Goal: Find contact information: Find contact information

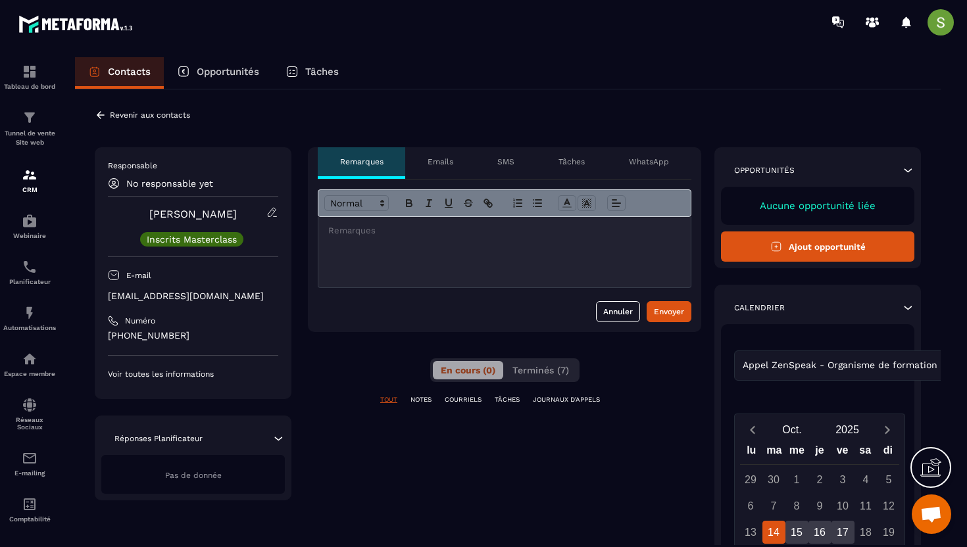
click at [177, 297] on p "[EMAIL_ADDRESS][DOMAIN_NAME]" at bounding box center [193, 296] width 170 height 12
copy div "[EMAIL_ADDRESS][DOMAIN_NAME]"
click at [103, 116] on icon at bounding box center [101, 115] width 12 height 12
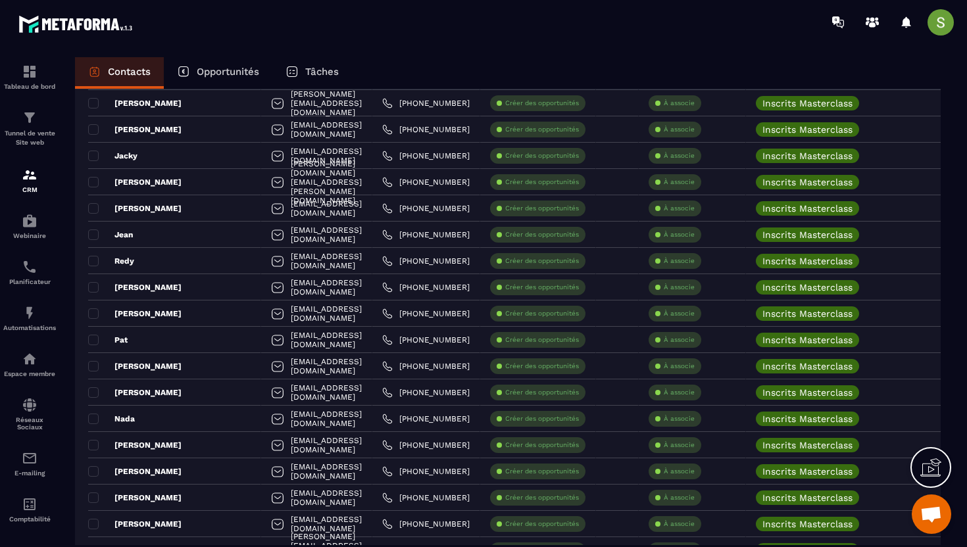
scroll to position [585, 0]
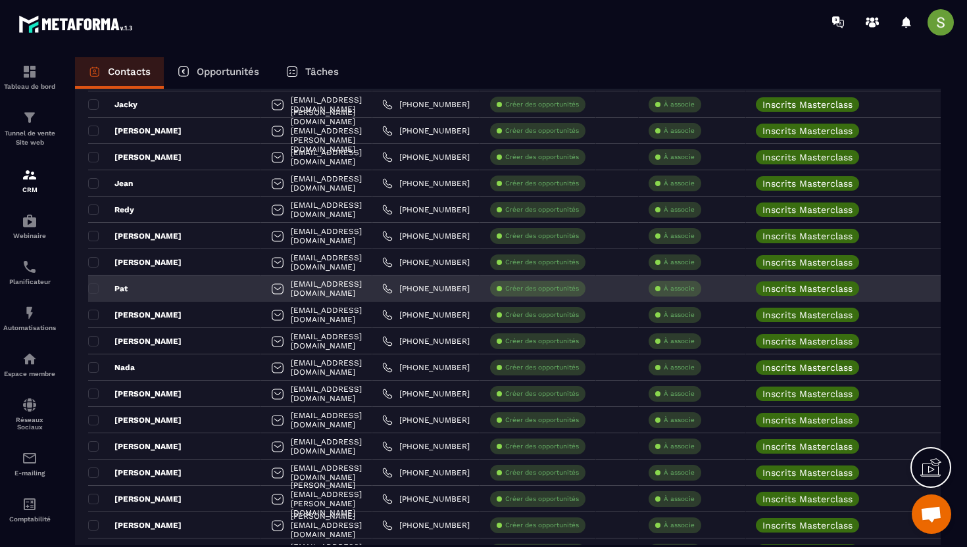
click at [151, 286] on div "Pat" at bounding box center [174, 289] width 173 height 26
